Goal: Complete application form

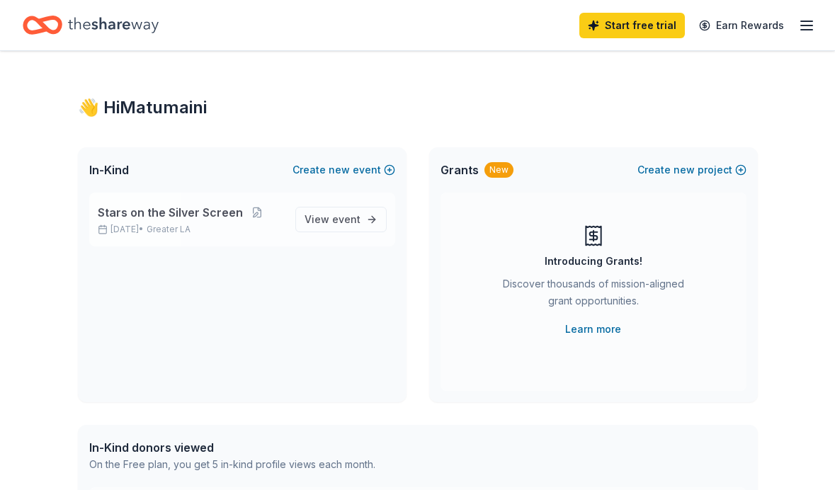
click at [237, 231] on p "[DATE] • Greater LA" at bounding box center [191, 229] width 186 height 11
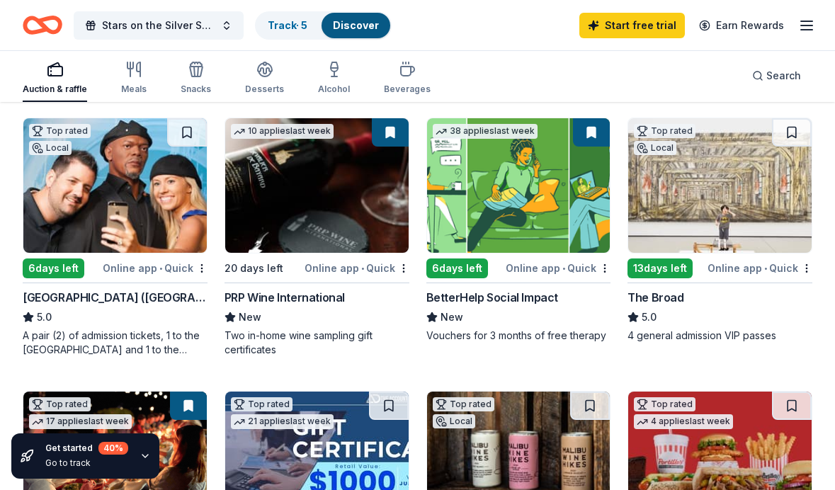
scroll to position [149, 0]
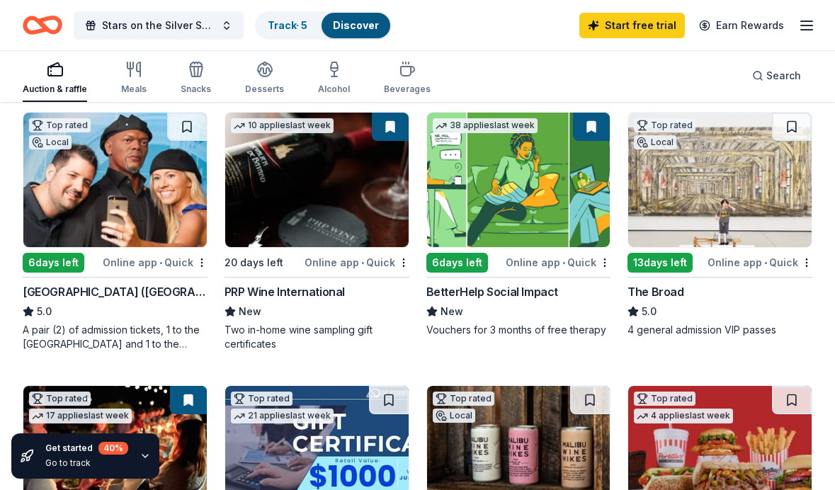
click at [149, 215] on img at bounding box center [114, 180] width 183 height 135
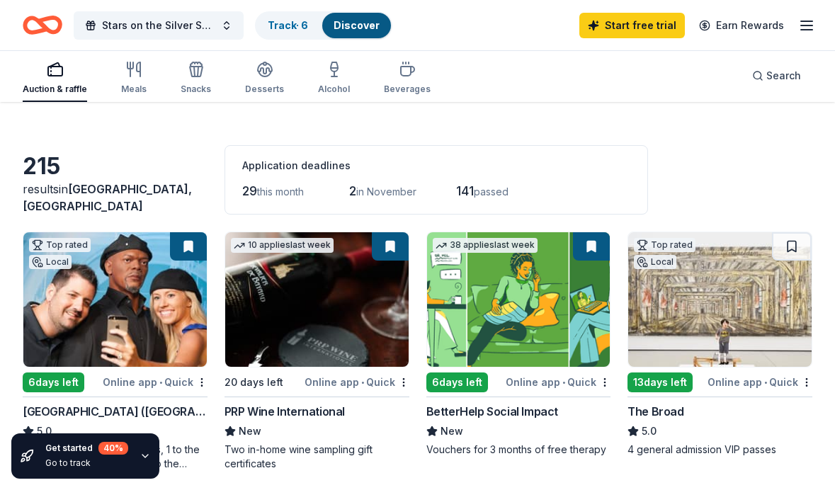
scroll to position [31, 0]
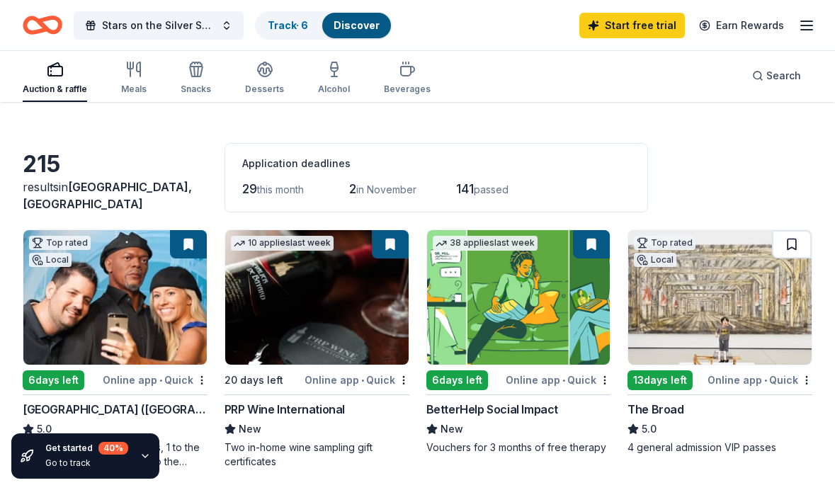
click at [788, 238] on button at bounding box center [792, 244] width 40 height 28
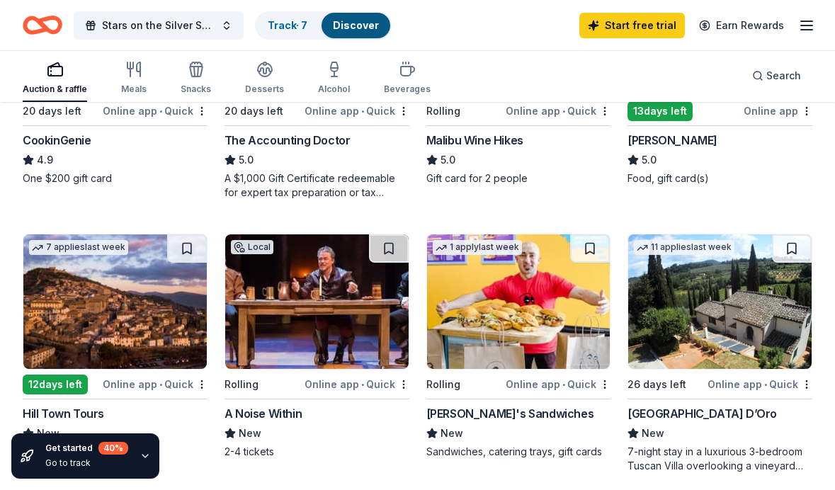
scroll to position [577, 0]
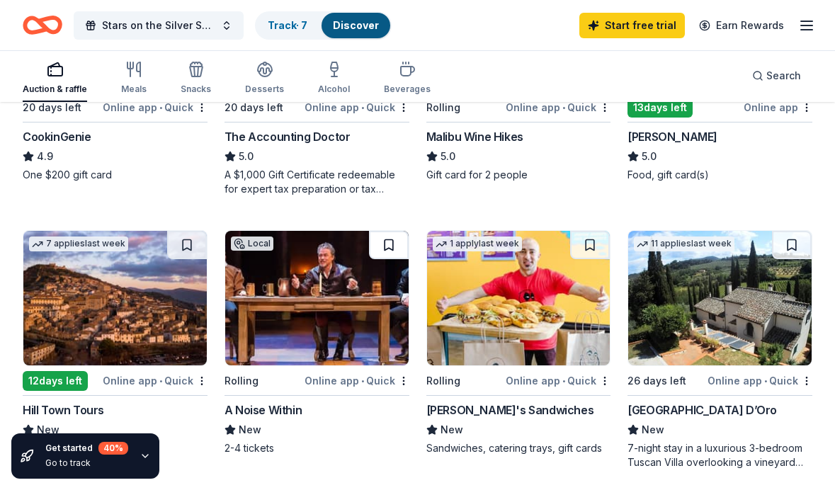
click at [391, 244] on button at bounding box center [389, 245] width 40 height 28
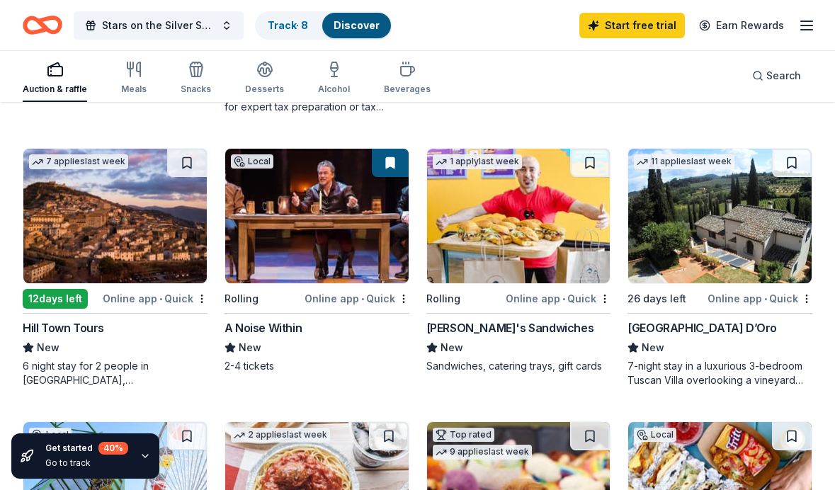
scroll to position [654, 0]
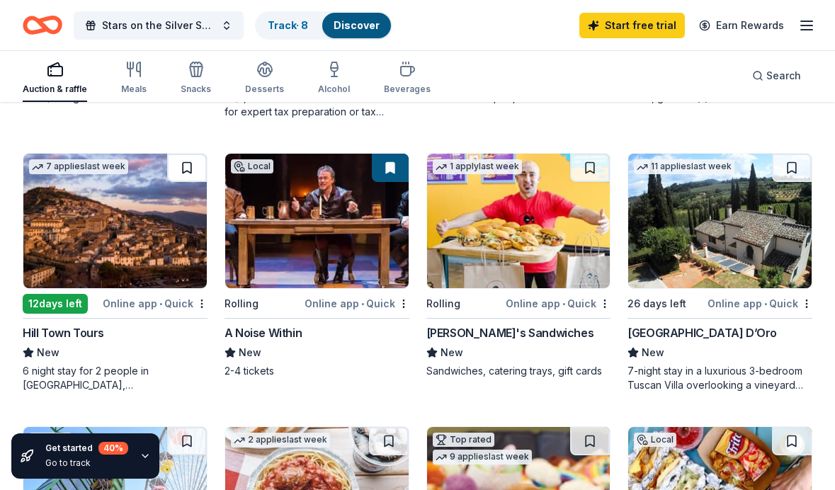
click at [194, 159] on button at bounding box center [187, 168] width 40 height 28
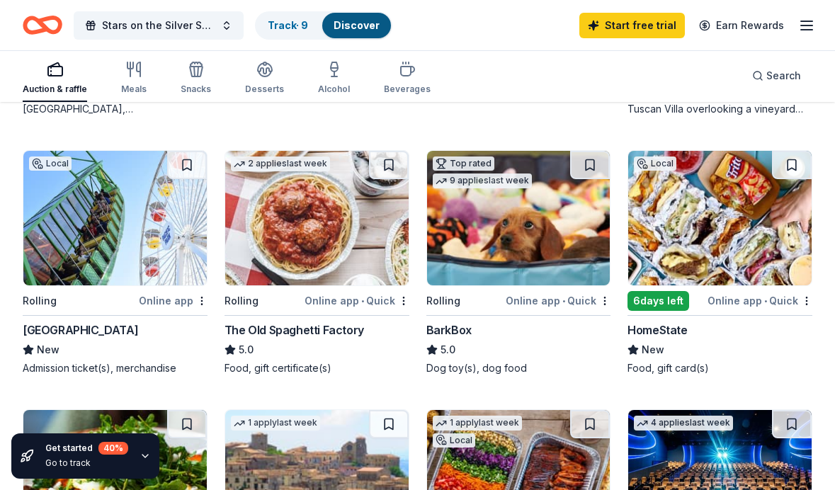
scroll to position [920, 0]
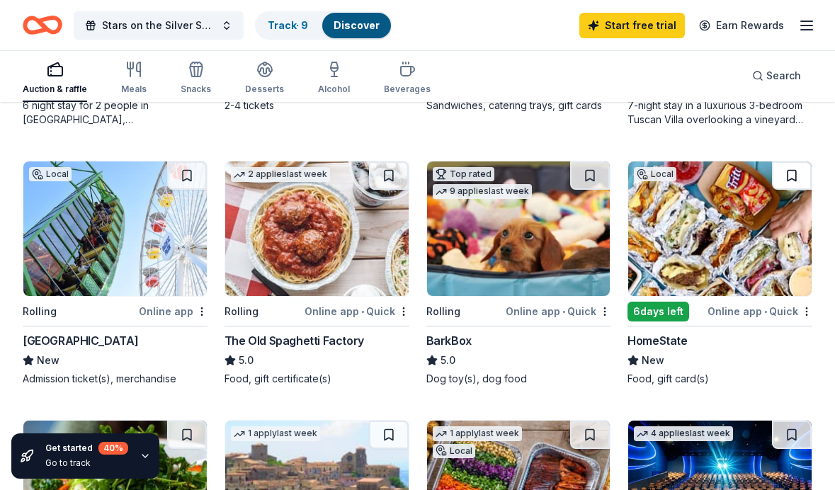
click at [792, 171] on button at bounding box center [792, 175] width 40 height 28
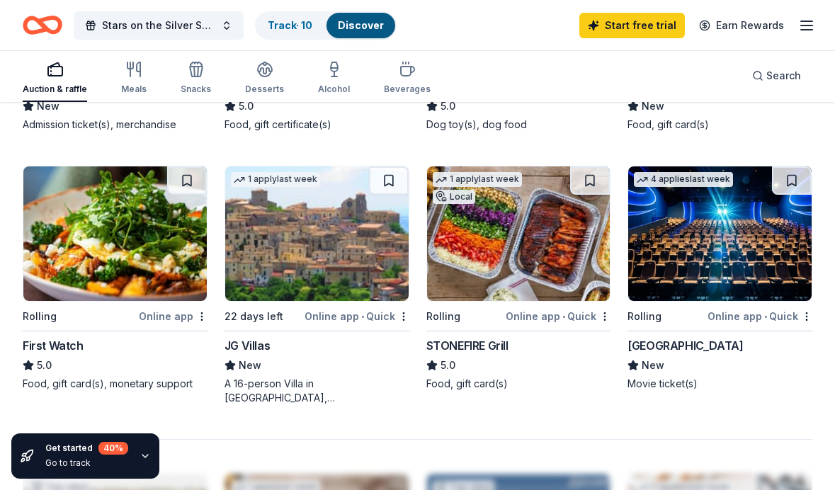
scroll to position [1176, 0]
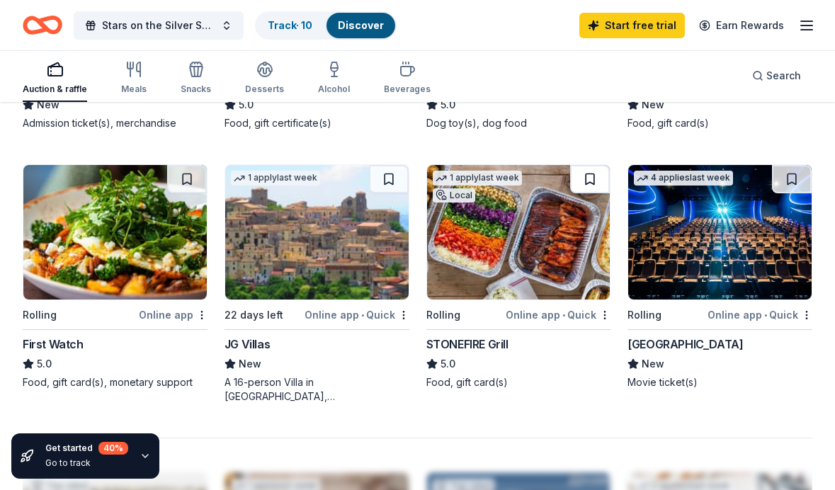
click at [586, 177] on button at bounding box center [590, 179] width 40 height 28
click at [796, 184] on button at bounding box center [792, 179] width 40 height 28
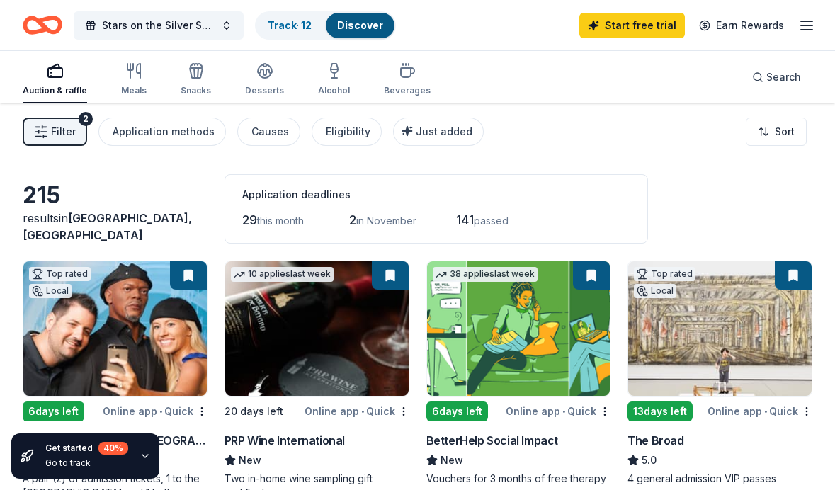
scroll to position [0, 0]
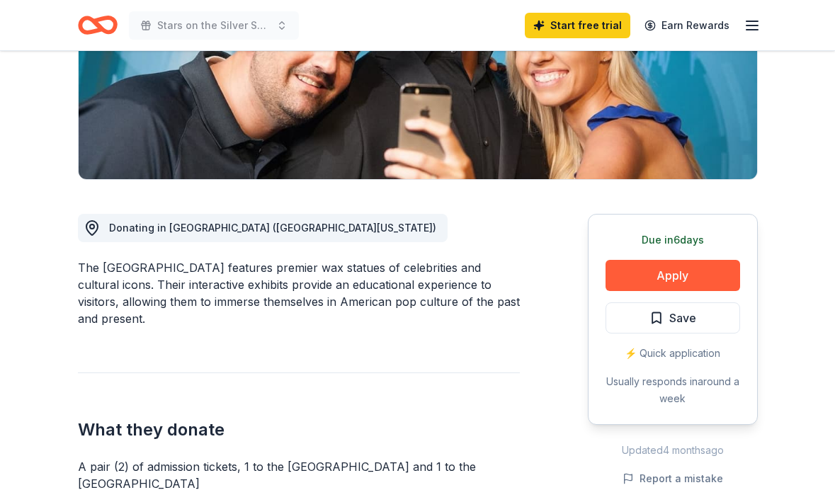
scroll to position [262, 0]
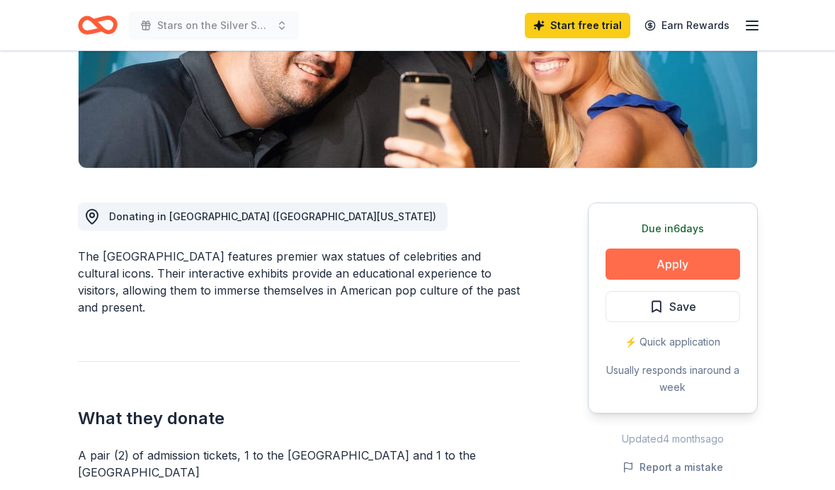
click at [674, 260] on button "Apply" at bounding box center [673, 264] width 135 height 31
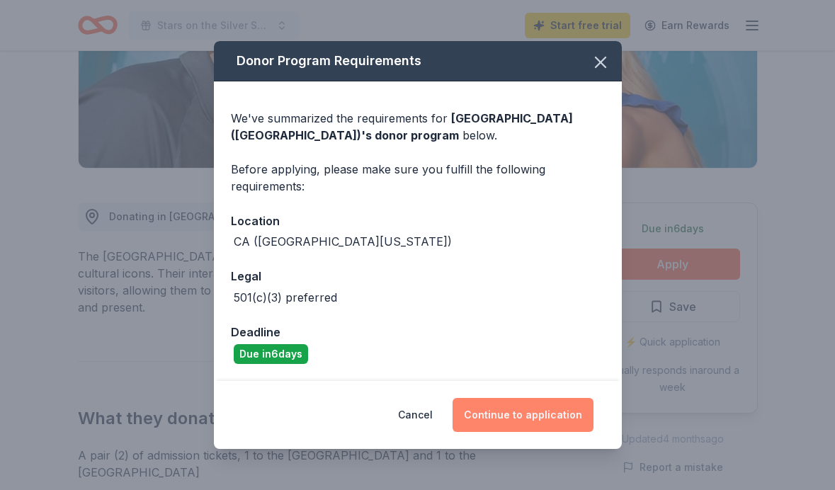
click at [511, 413] on button "Continue to application" at bounding box center [523, 415] width 141 height 34
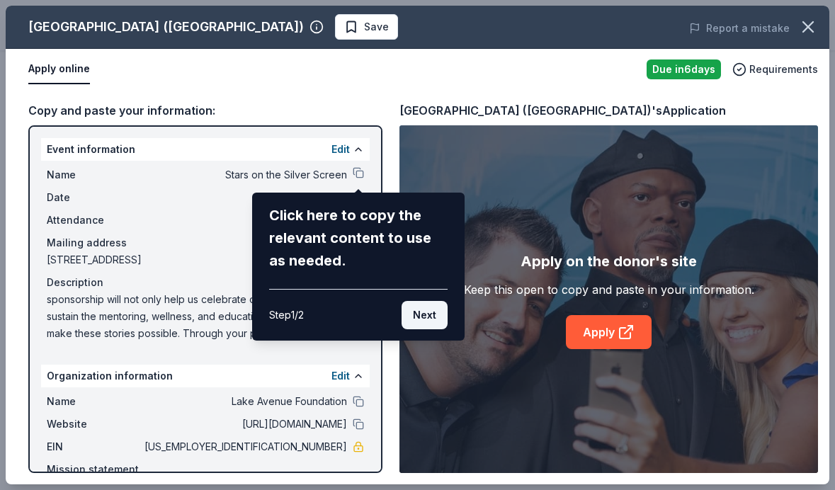
click at [429, 320] on button "Next" at bounding box center [425, 315] width 46 height 28
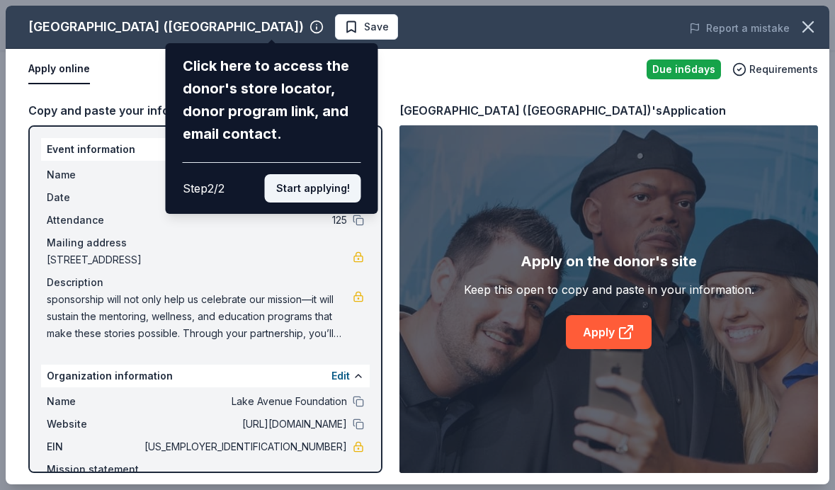
click at [317, 174] on button "Start applying!" at bounding box center [313, 188] width 96 height 28
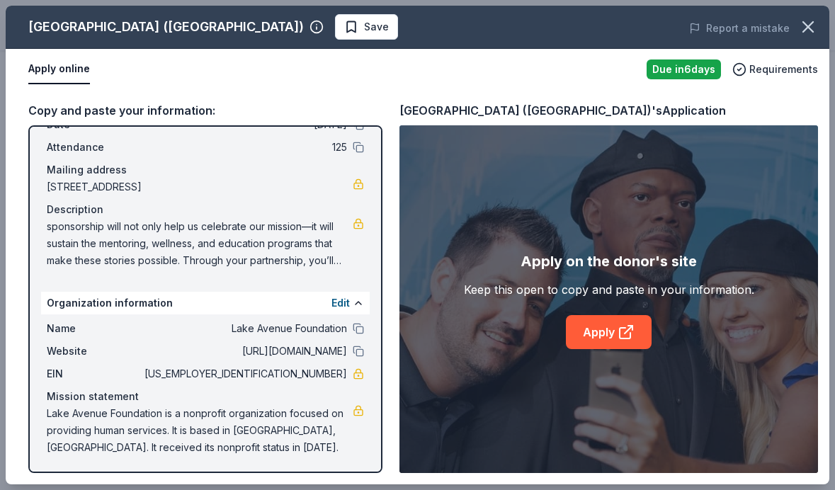
scroll to position [0, 0]
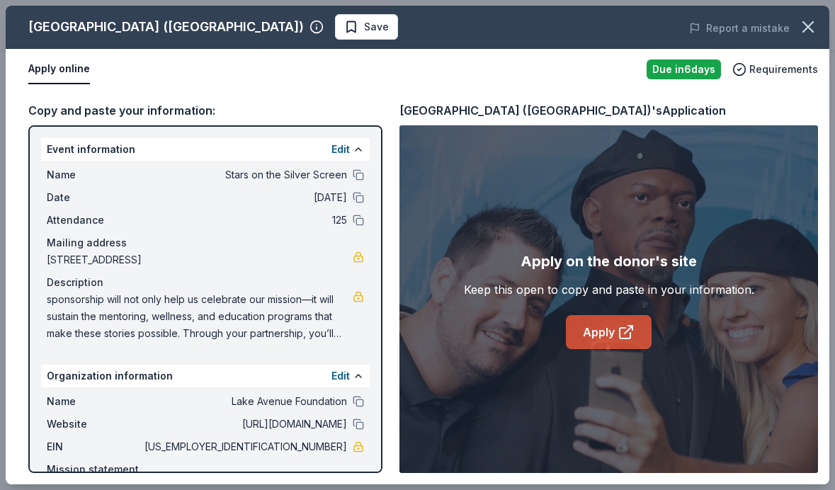
click at [594, 343] on link "Apply" at bounding box center [609, 332] width 86 height 34
click at [344, 32] on span "Save" at bounding box center [366, 26] width 45 height 17
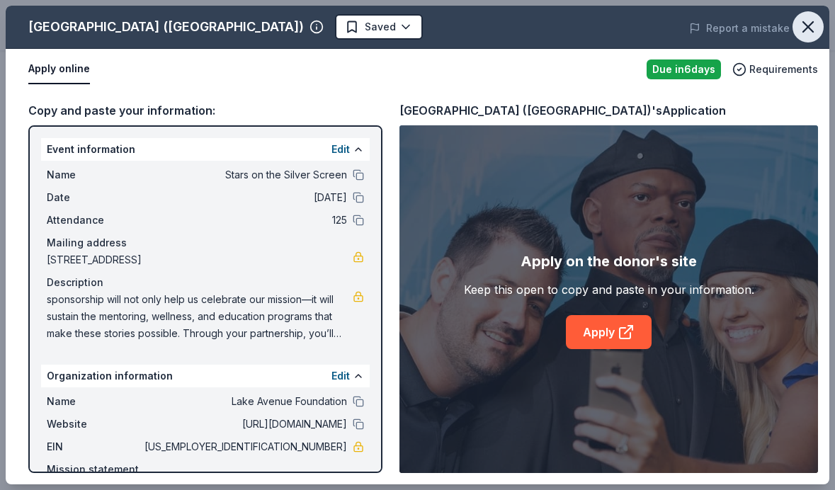
click at [804, 28] on icon "button" at bounding box center [808, 27] width 20 height 20
